Goal: Task Accomplishment & Management: Use online tool/utility

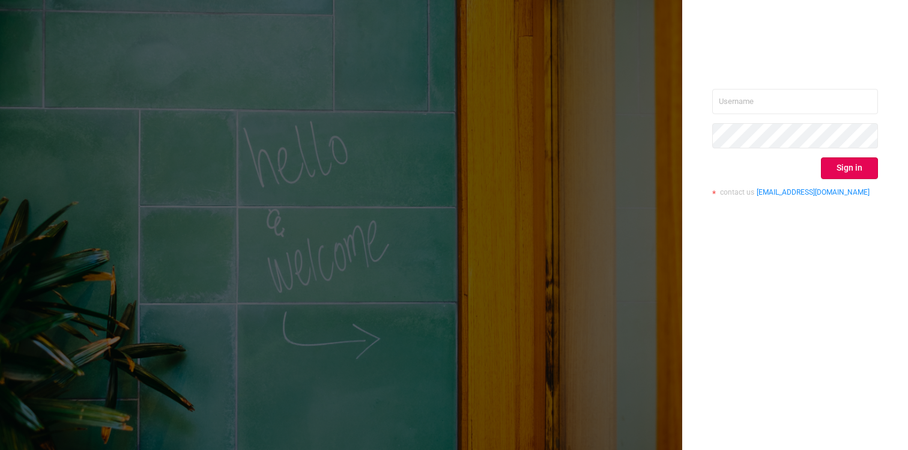
click at [763, 115] on div "Sign in contact us [EMAIL_ADDRESS][DOMAIN_NAME]" at bounding box center [795, 147] width 166 height 117
click at [774, 100] on input "text" at bounding box center [795, 101] width 166 height 25
type input "[EMAIL_ADDRESS][DOMAIN_NAME]"
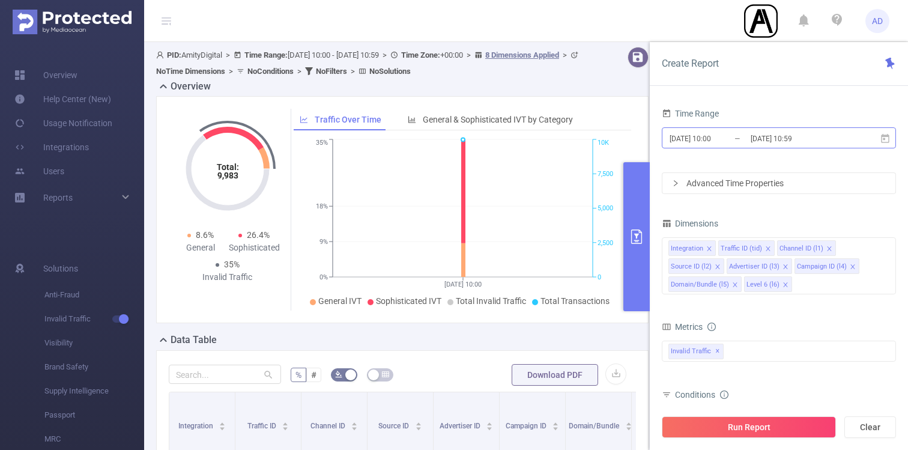
click at [803, 132] on input "[DATE] 10:59" at bounding box center [798, 138] width 97 height 16
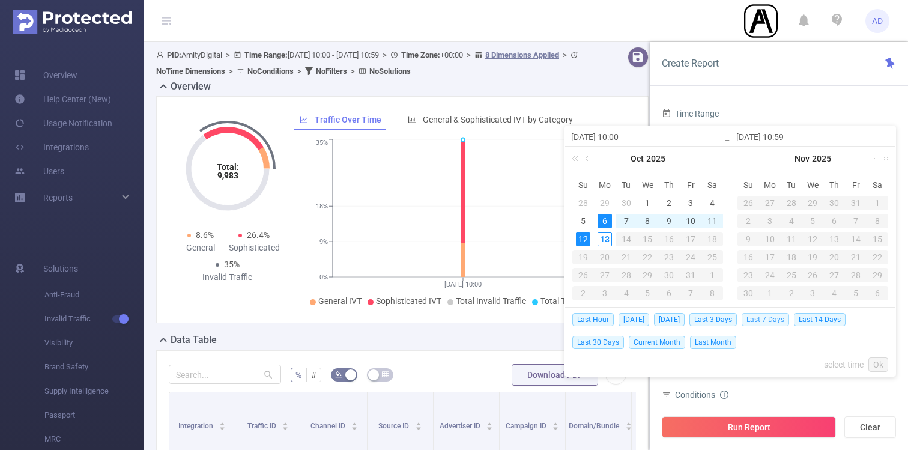
click at [765, 323] on span "Last 7 Days" at bounding box center [765, 319] width 47 height 13
type input "[DATE] 00:00"
type input "[DATE] 23:59"
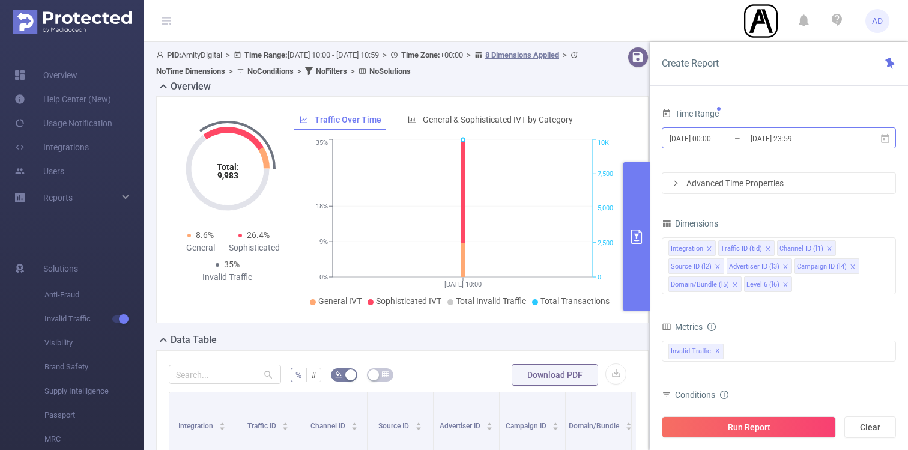
click at [814, 133] on input "[DATE] 23:59" at bounding box center [798, 138] width 97 height 16
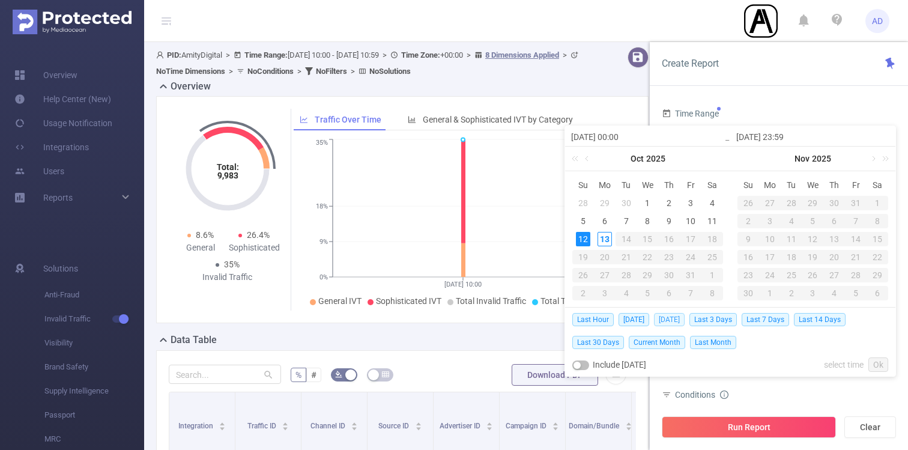
click at [682, 317] on span "[DATE]" at bounding box center [669, 319] width 31 height 13
type input "[DATE] 00:00"
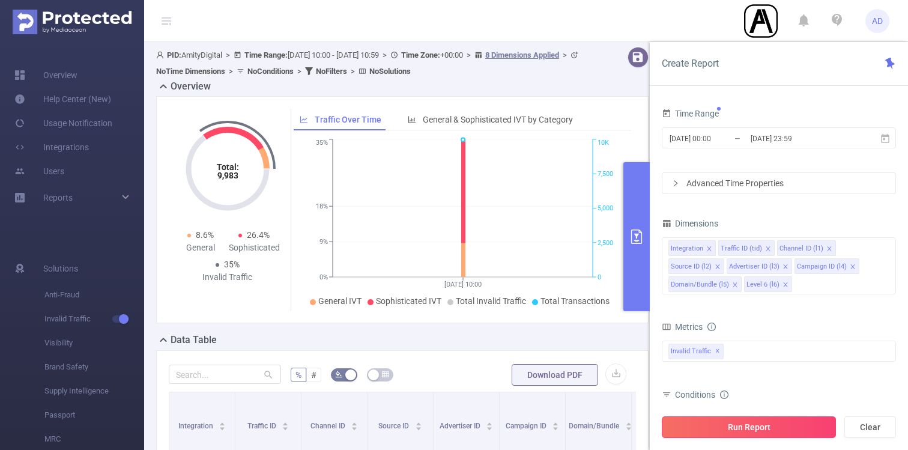
click at [779, 426] on button "Run Report" at bounding box center [749, 427] width 174 height 22
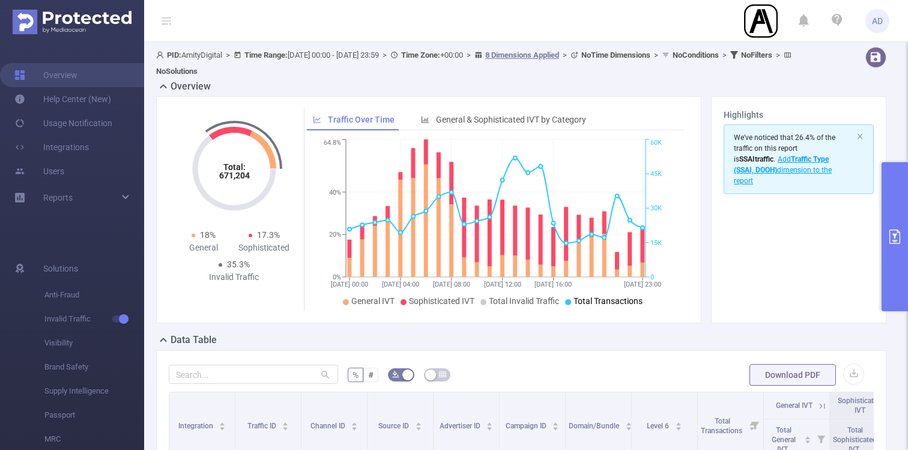
click at [895, 218] on button "primary" at bounding box center [895, 236] width 26 height 149
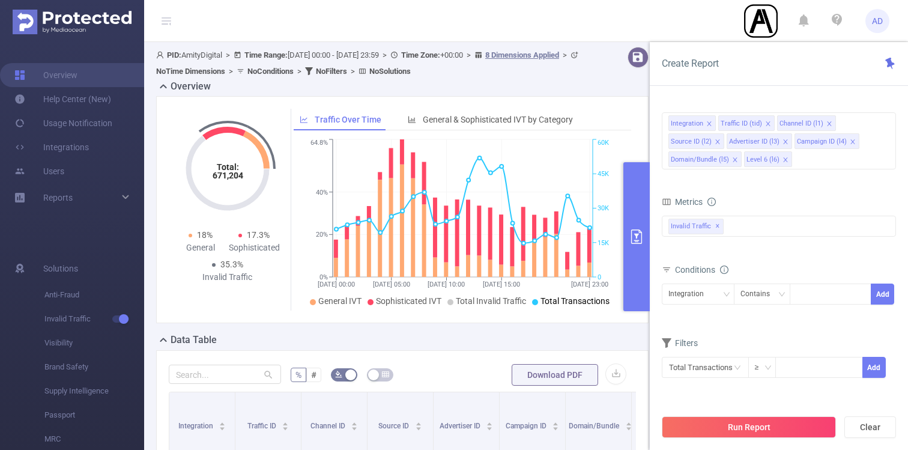
scroll to position [262, 0]
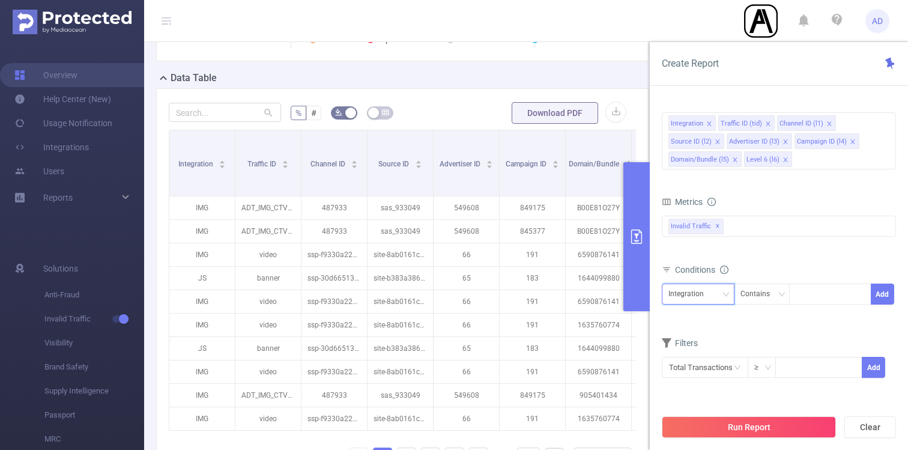
click at [714, 293] on div "Integration" at bounding box center [697, 294] width 59 height 20
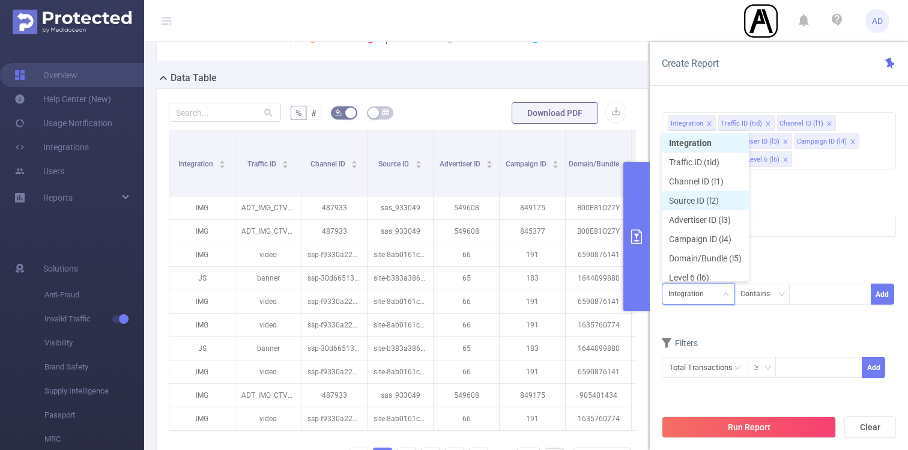
scroll to position [6, 0]
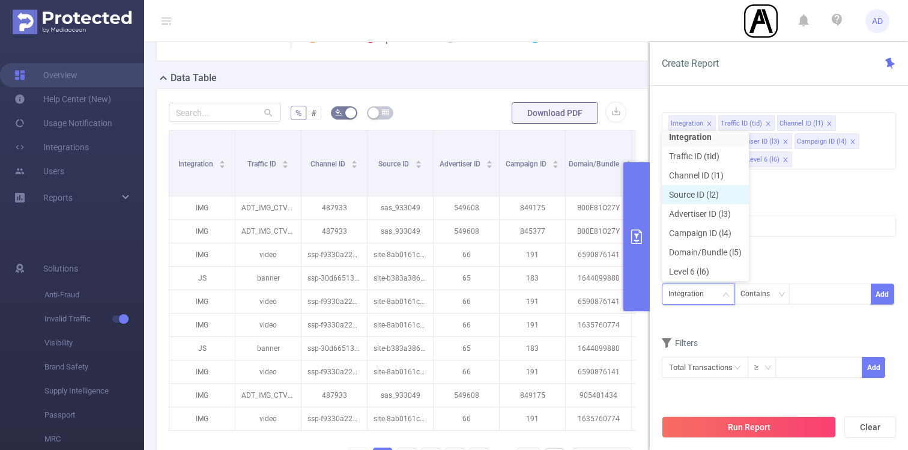
click at [718, 195] on li "Source ID (l2)" at bounding box center [705, 194] width 87 height 19
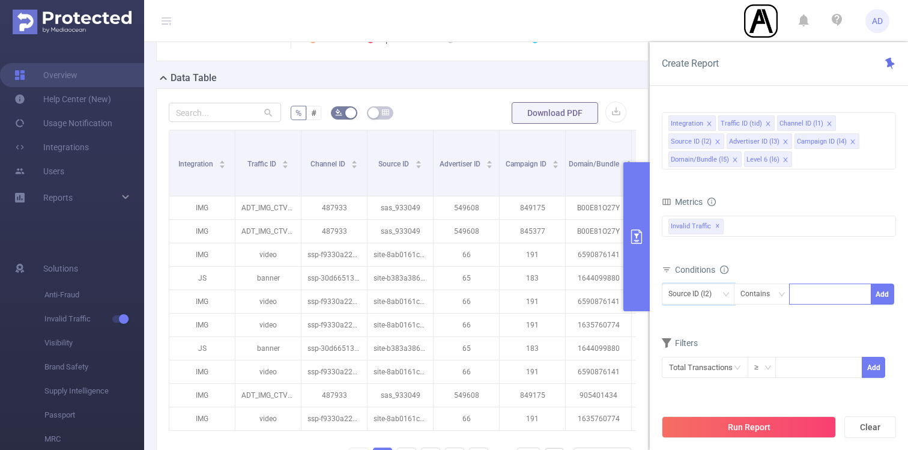
click at [819, 295] on div at bounding box center [830, 294] width 69 height 20
paste input "site-3a3b10701547939b"
type input "site-3a3b10701547939b"
click at [806, 323] on li "site-3a3b10701547939b" at bounding box center [848, 318] width 119 height 19
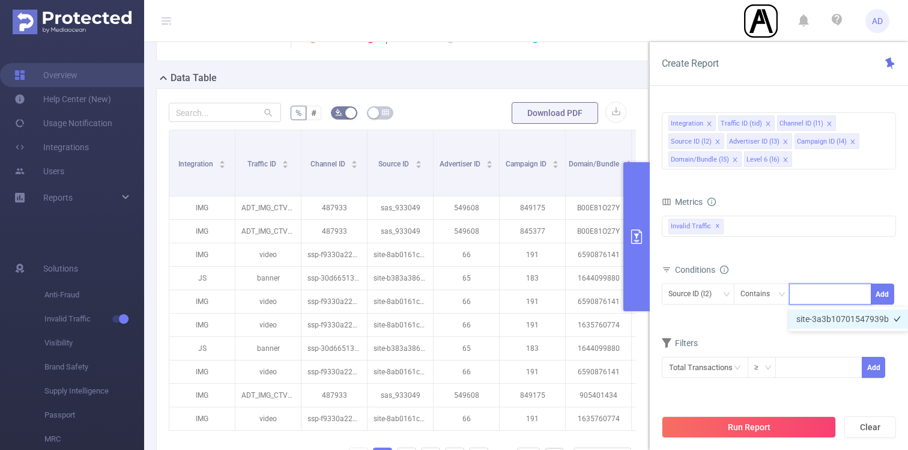
scroll to position [0, 0]
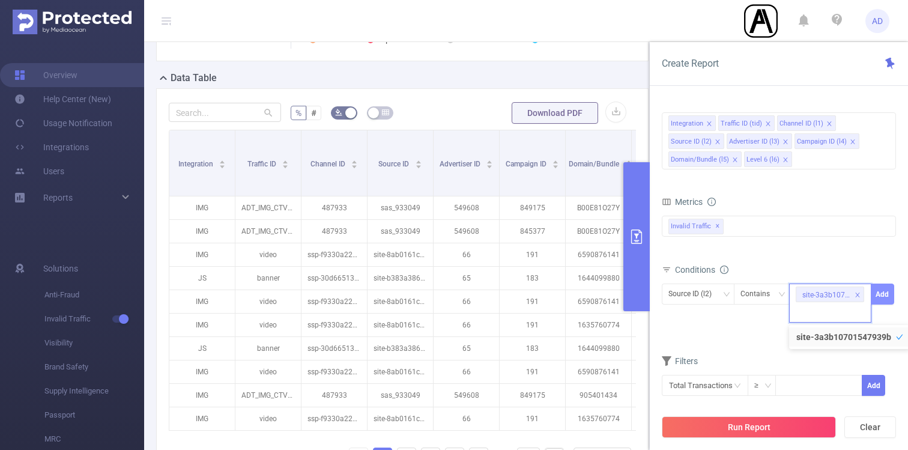
click at [886, 289] on button "Add" at bounding box center [882, 293] width 23 height 21
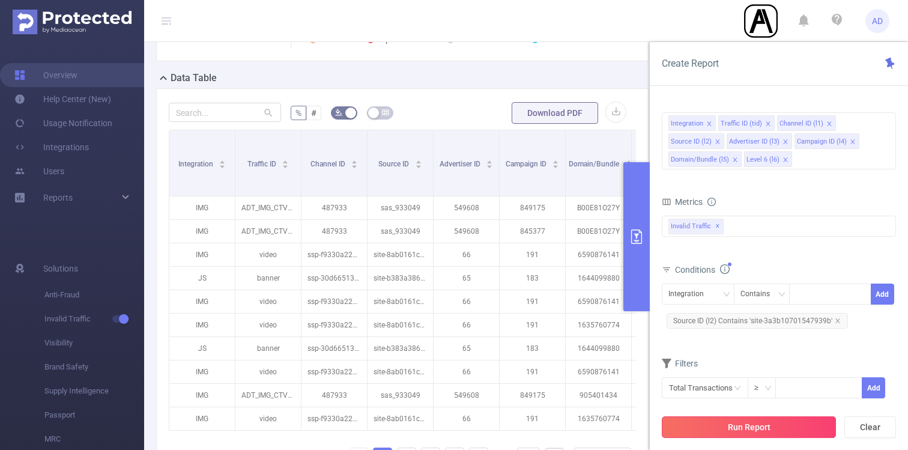
click at [748, 423] on button "Run Report" at bounding box center [749, 427] width 174 height 22
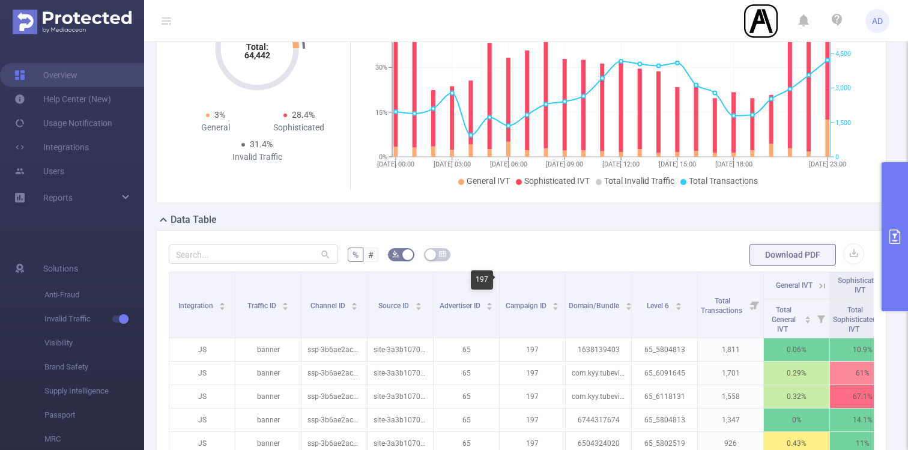
scroll to position [39, 0]
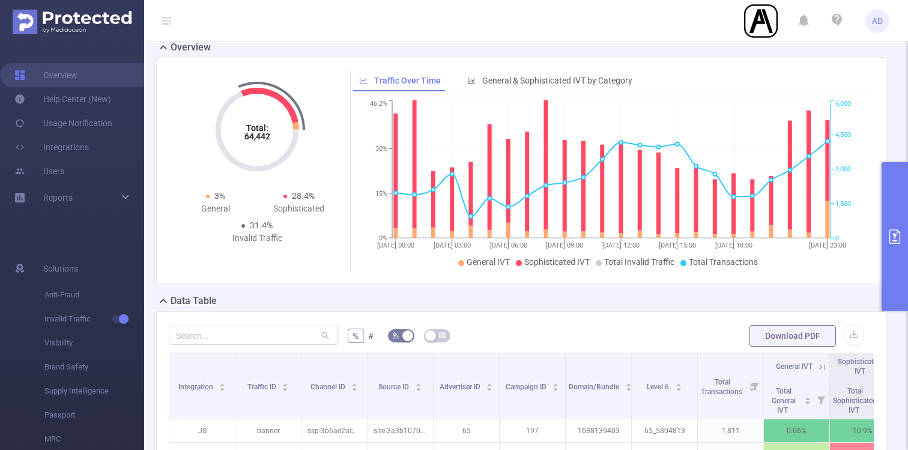
click at [900, 213] on button "primary" at bounding box center [895, 236] width 26 height 149
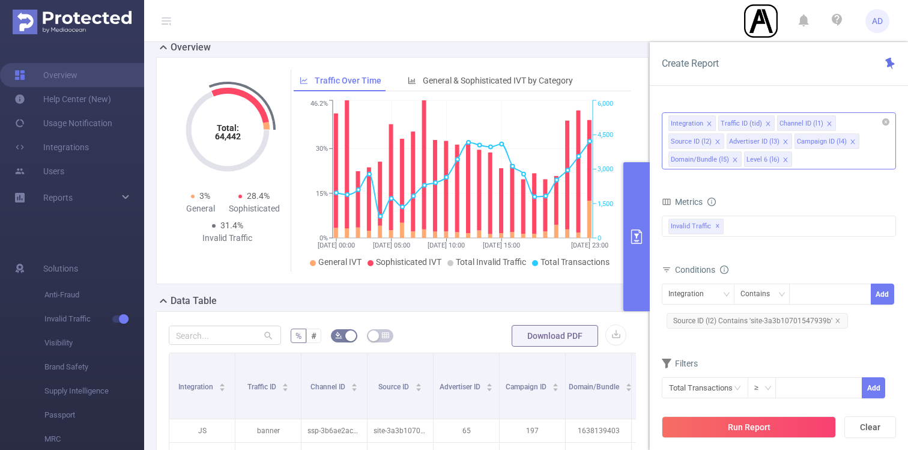
click at [784, 159] on icon "icon: close" at bounding box center [785, 159] width 4 height 4
click at [756, 430] on button "Run Report" at bounding box center [749, 427] width 174 height 22
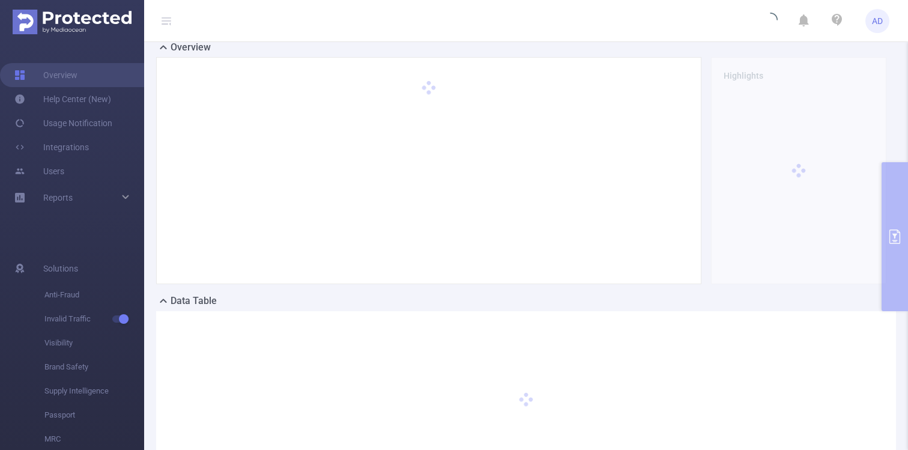
scroll to position [155, 0]
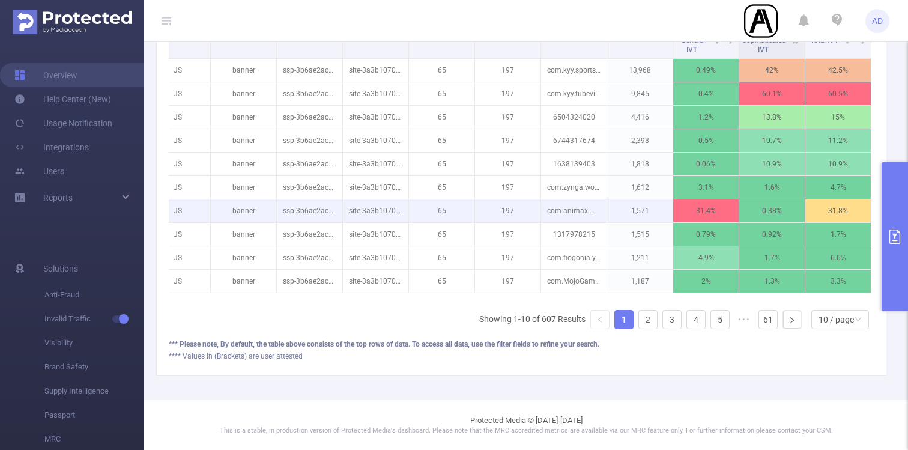
scroll to position [361, 0]
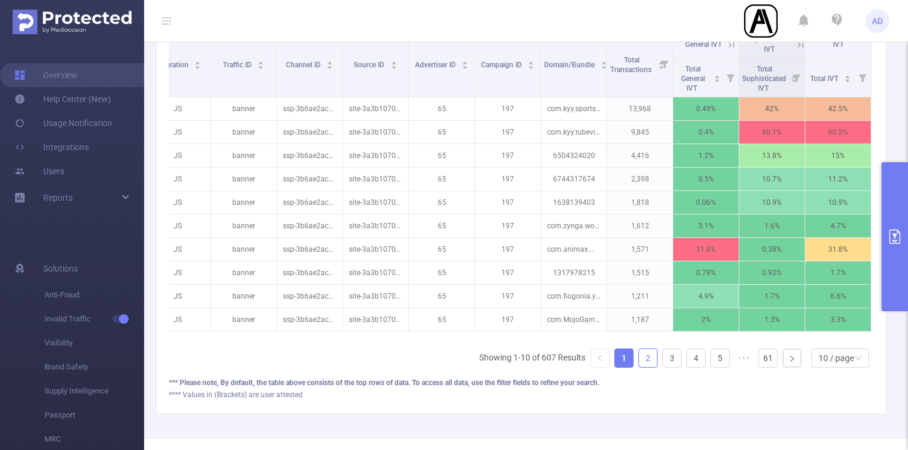
click at [640, 359] on link "2" at bounding box center [648, 358] width 18 height 18
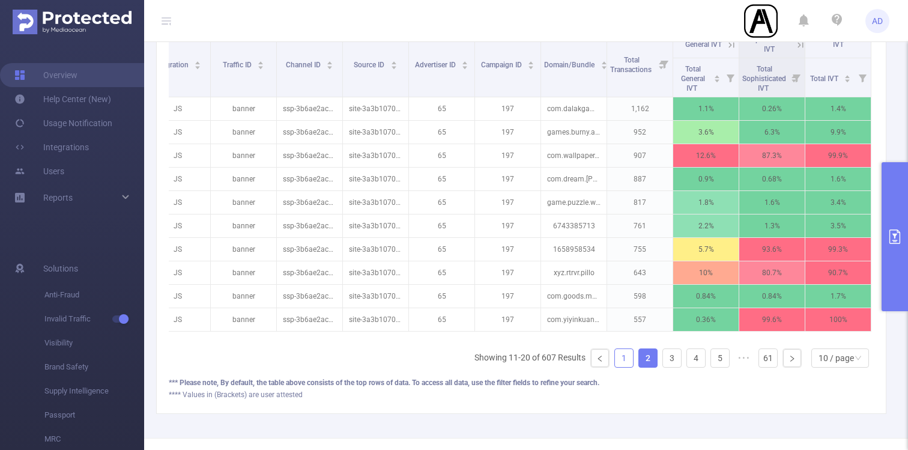
click at [629, 357] on link "1" at bounding box center [624, 358] width 18 height 18
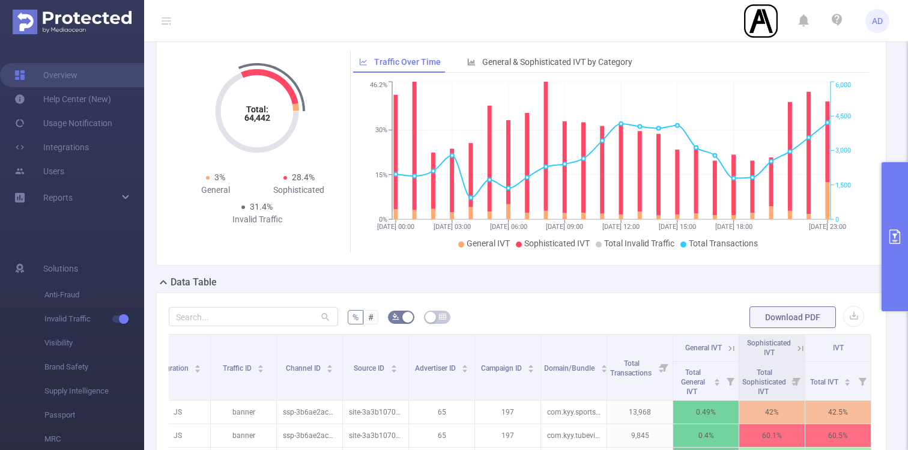
scroll to position [0, 0]
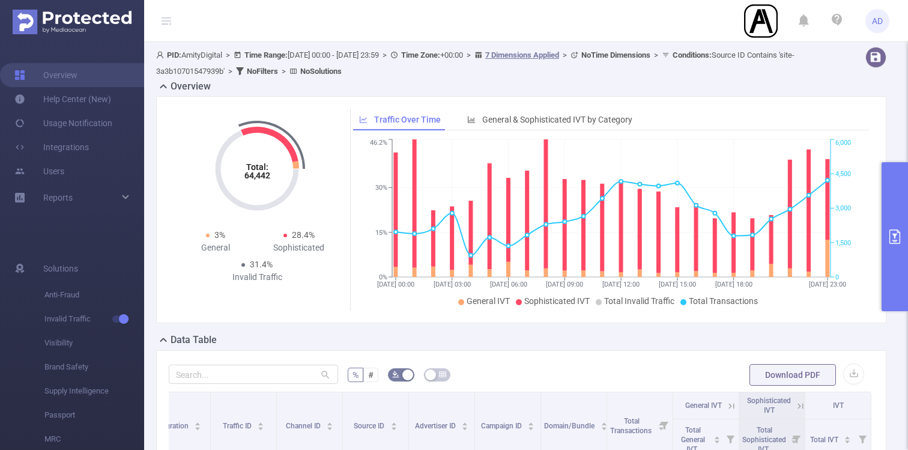
click at [902, 228] on button "primary" at bounding box center [895, 236] width 26 height 149
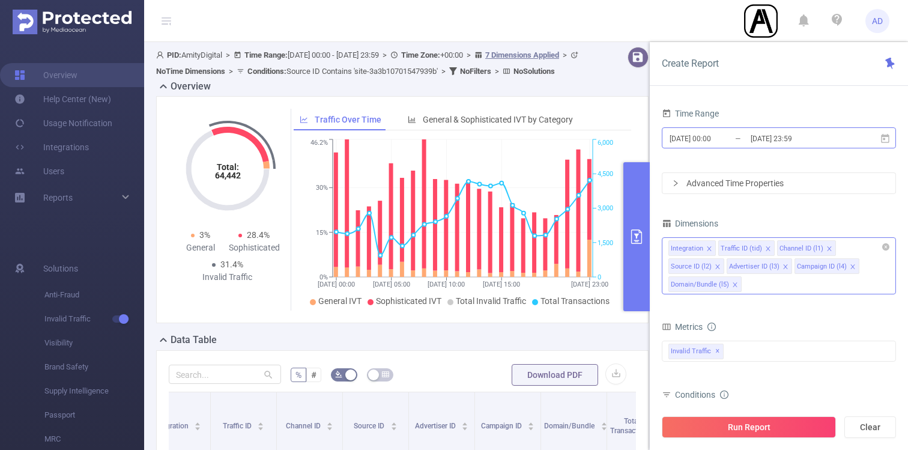
click at [749, 141] on input "[DATE] 00:00" at bounding box center [716, 138] width 97 height 16
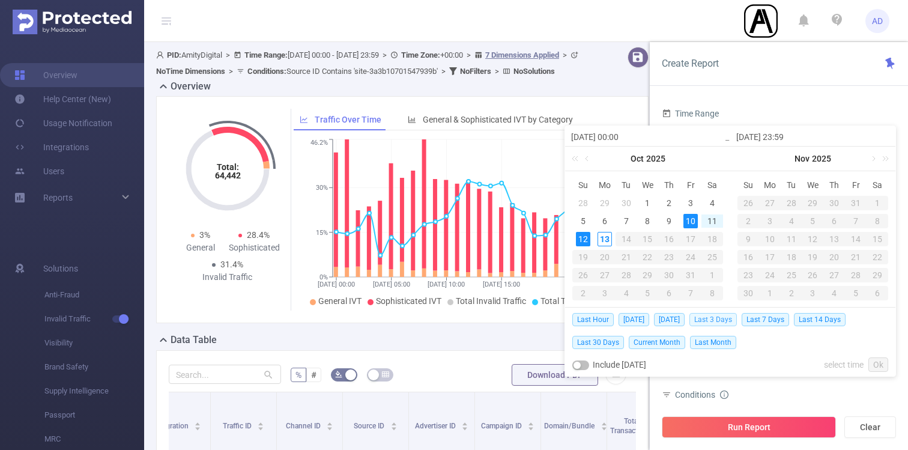
click at [729, 319] on span "Last 3 Days" at bounding box center [712, 319] width 47 height 13
type input "[DATE] 00:00"
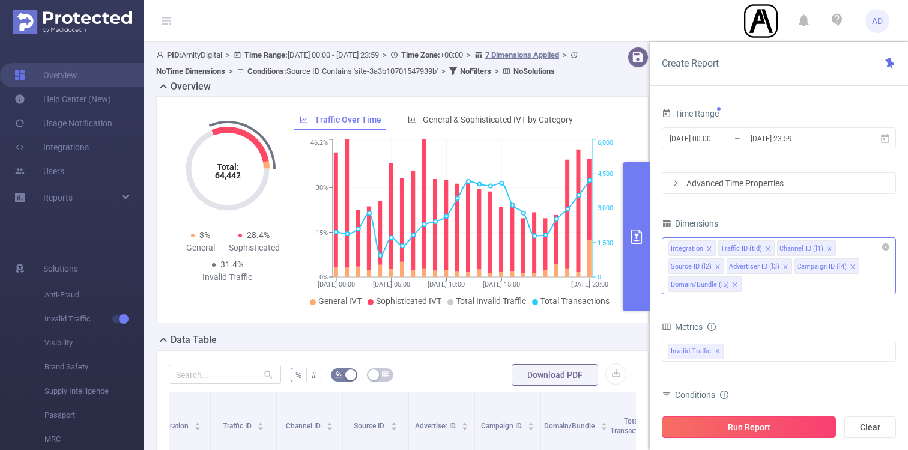
click at [792, 431] on button "Run Report" at bounding box center [749, 427] width 174 height 22
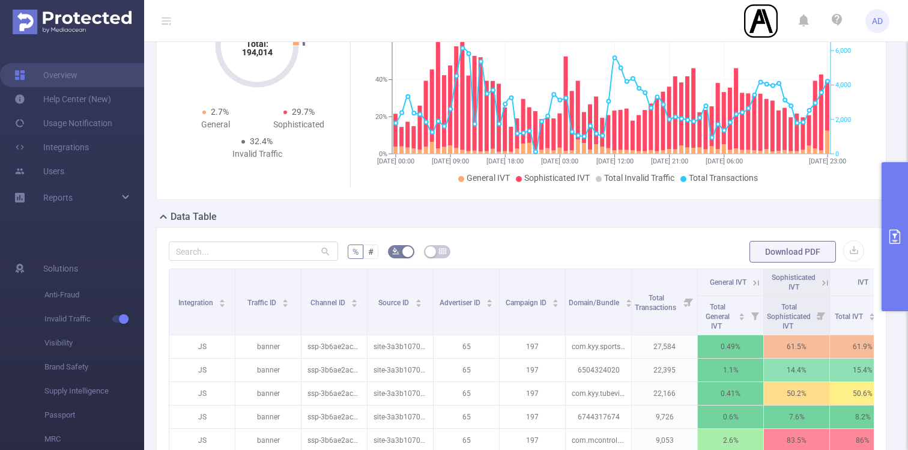
scroll to position [92, 0]
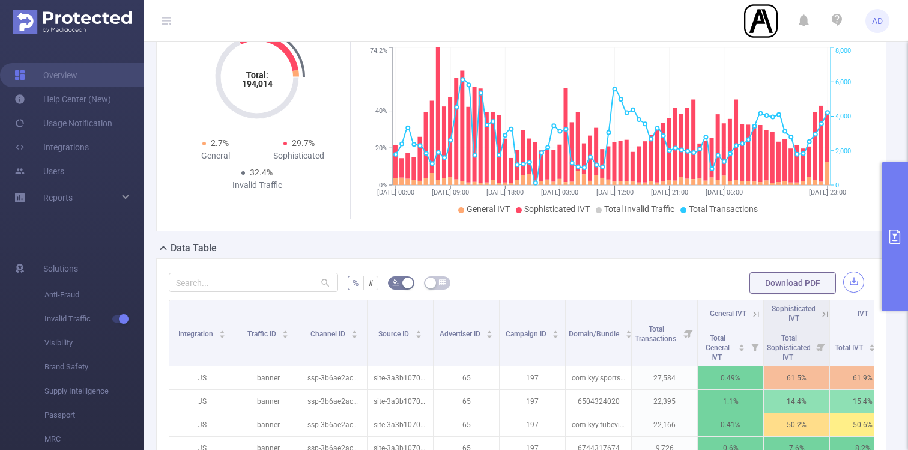
click at [855, 279] on button "button" at bounding box center [853, 281] width 21 height 21
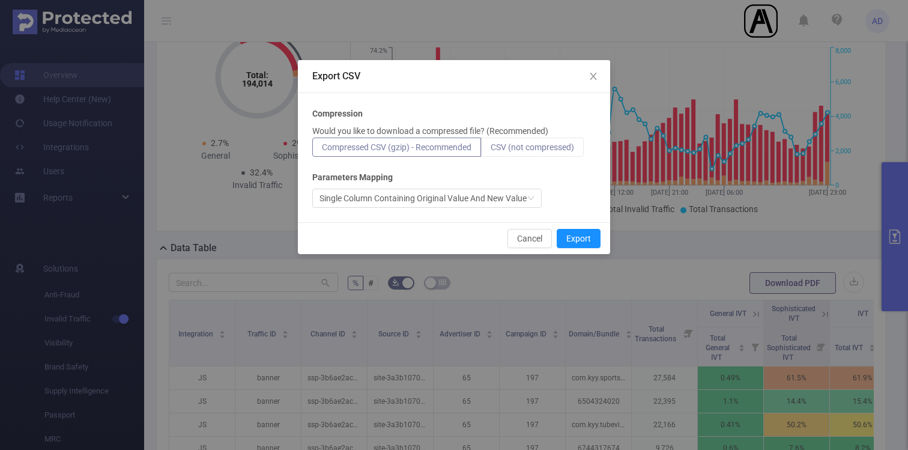
click at [553, 153] on label "CSV (not compressed)" at bounding box center [532, 147] width 103 height 19
click at [491, 150] on input "CSV (not compressed)" at bounding box center [491, 150] width 0 height 0
click at [587, 241] on button "Export" at bounding box center [579, 238] width 44 height 19
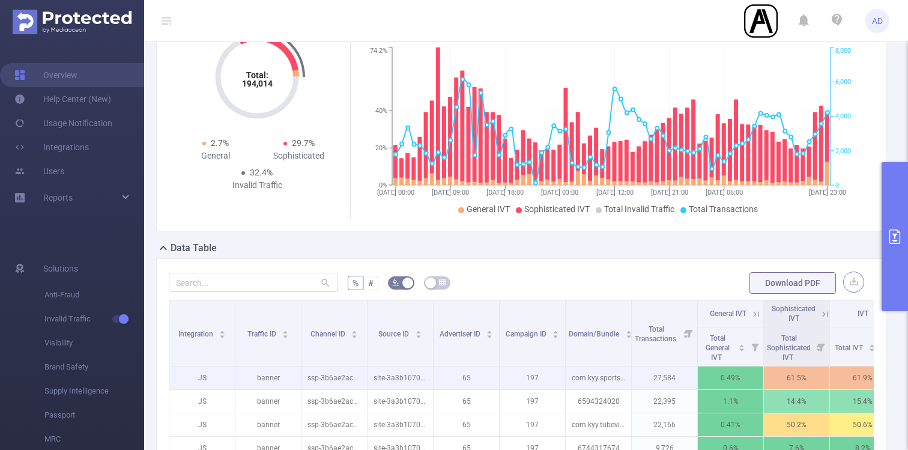
scroll to position [342, 0]
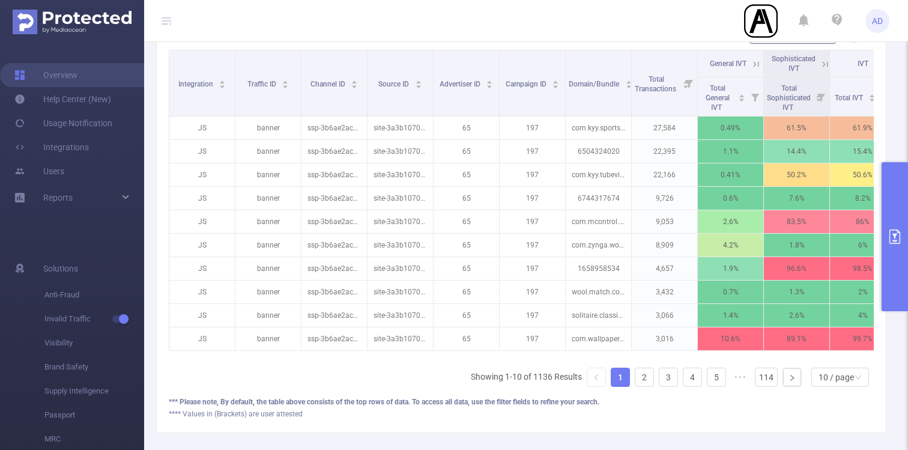
click at [748, 419] on div "% # Download PDF Integration Traffic ID Channel ID Source ID Advertiser ID Camp…" at bounding box center [521, 220] width 730 height 425
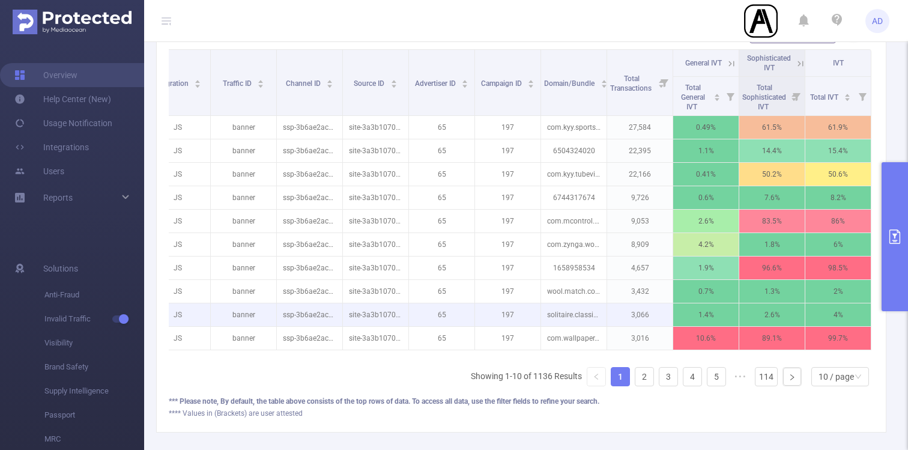
scroll to position [333, 0]
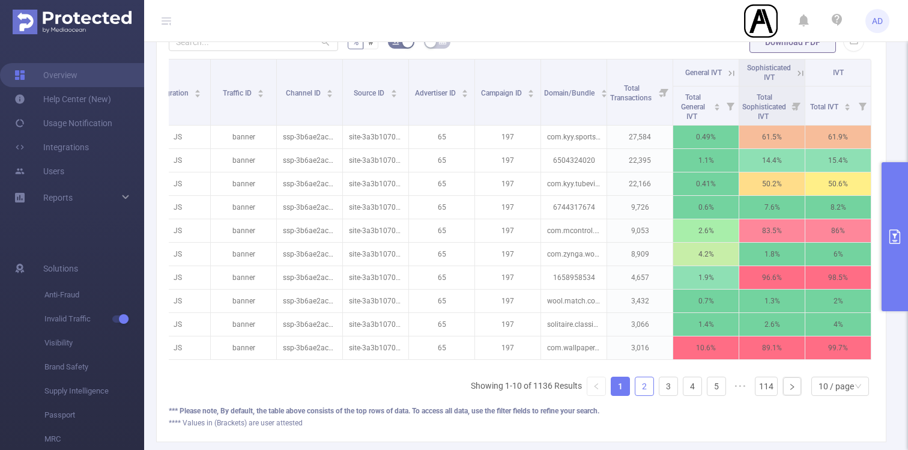
click at [638, 386] on link "2" at bounding box center [644, 386] width 18 height 18
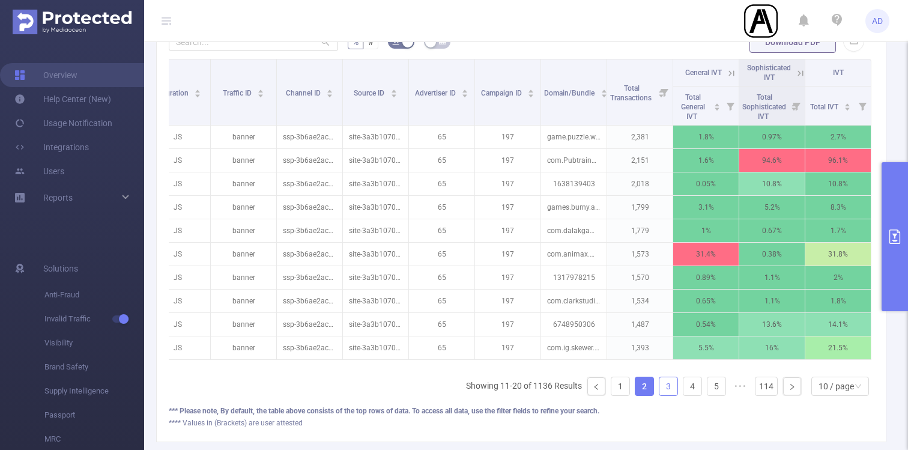
click at [670, 390] on link "3" at bounding box center [668, 386] width 18 height 18
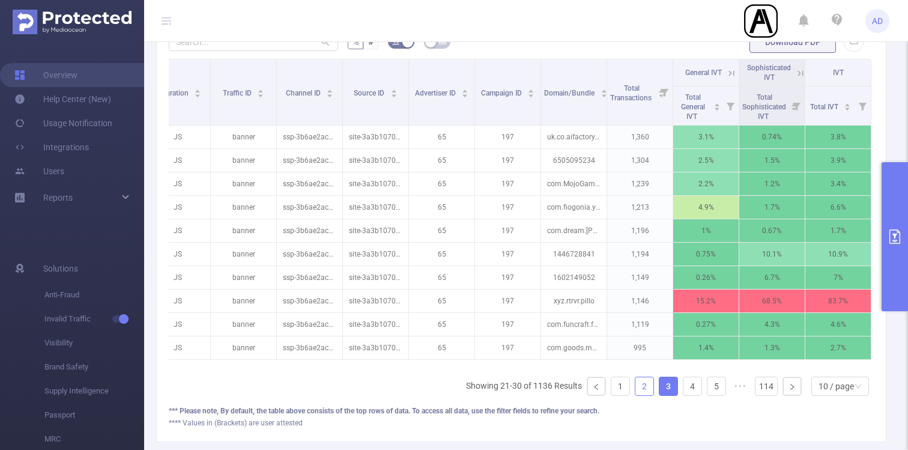
click at [642, 390] on link "2" at bounding box center [644, 386] width 18 height 18
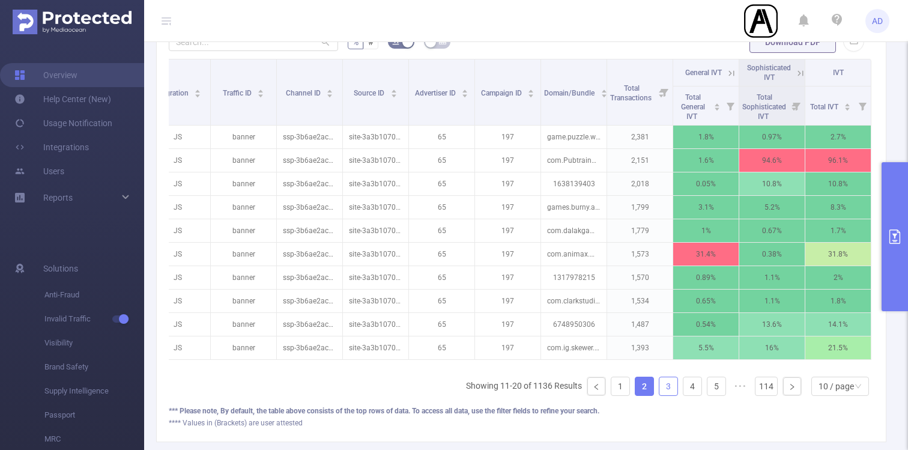
click at [671, 388] on link "3" at bounding box center [668, 386] width 18 height 18
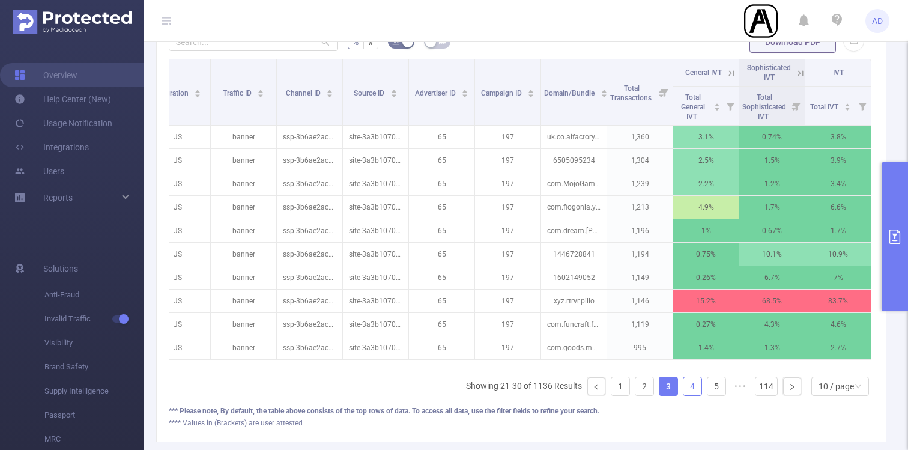
click at [689, 385] on link "4" at bounding box center [692, 386] width 18 height 18
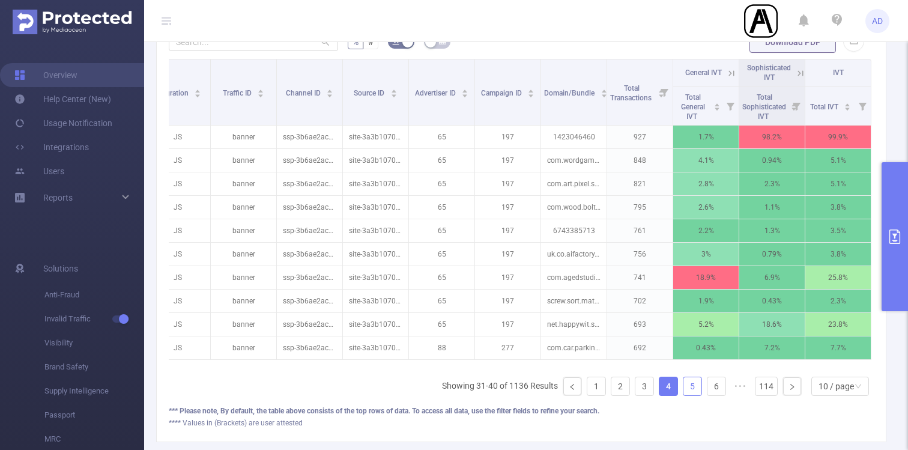
click at [693, 382] on link "5" at bounding box center [692, 386] width 18 height 18
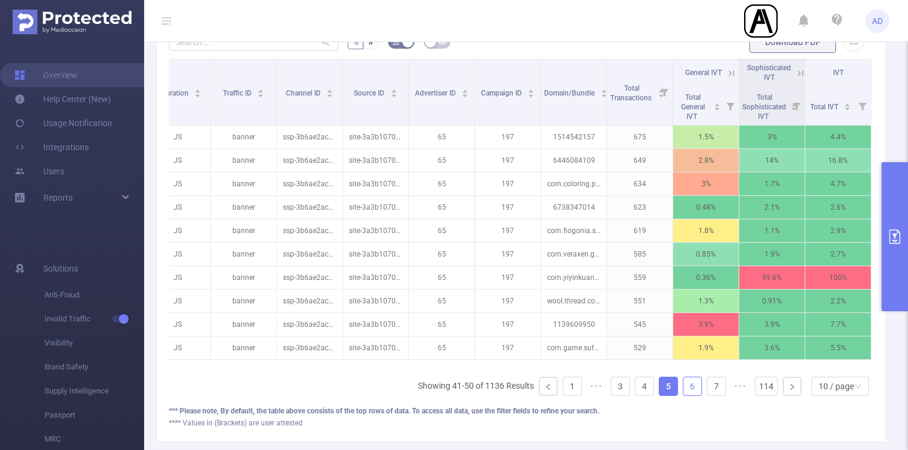
click at [693, 383] on link "6" at bounding box center [692, 386] width 18 height 18
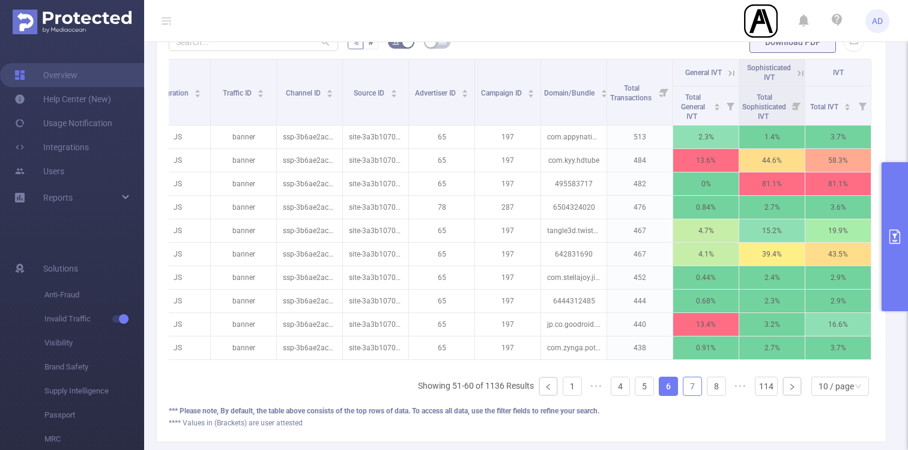
click at [693, 383] on link "7" at bounding box center [692, 386] width 18 height 18
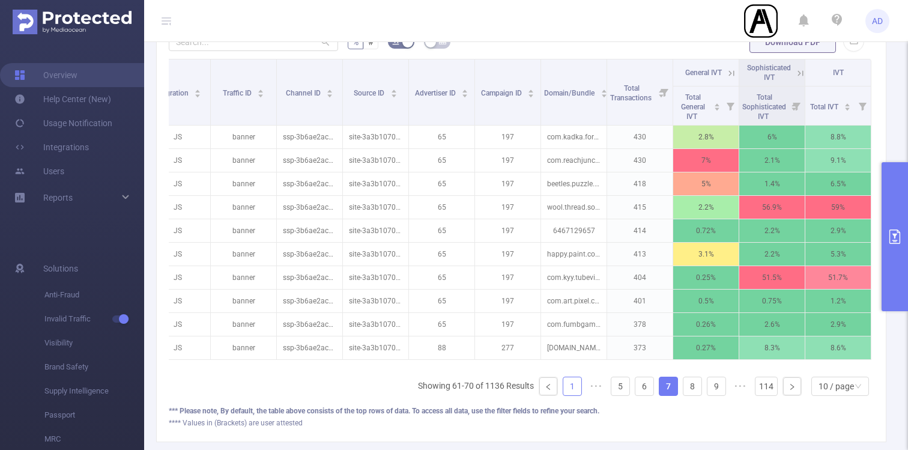
click at [574, 387] on link "1" at bounding box center [572, 386] width 18 height 18
